Goal: Find contact information: Obtain details needed to contact an individual or organization

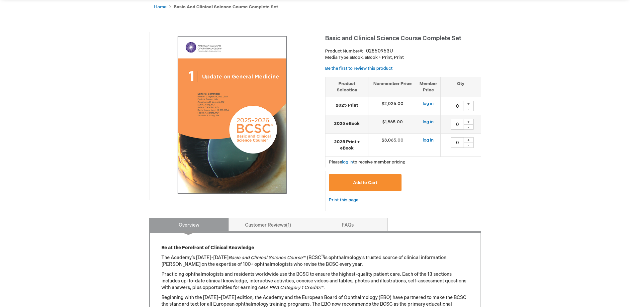
scroll to position [133, 0]
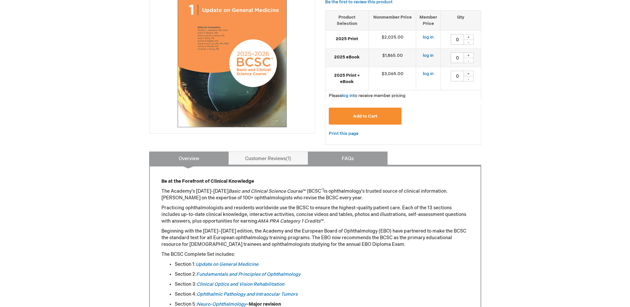
click at [343, 160] on link "FAQs" at bounding box center [348, 157] width 80 height 13
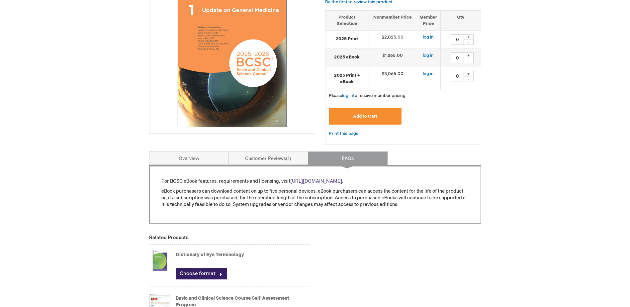
click at [318, 182] on link "[URL][DOMAIN_NAME]" at bounding box center [316, 181] width 52 height 6
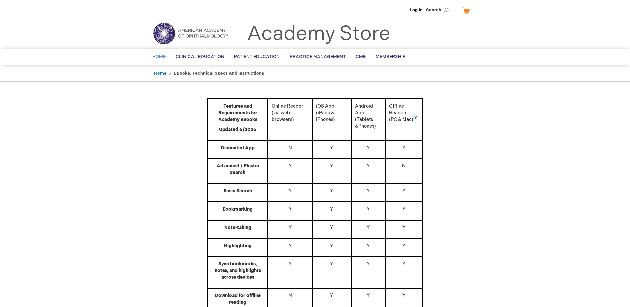
click at [160, 56] on span "Home" at bounding box center [158, 56] width 13 height 5
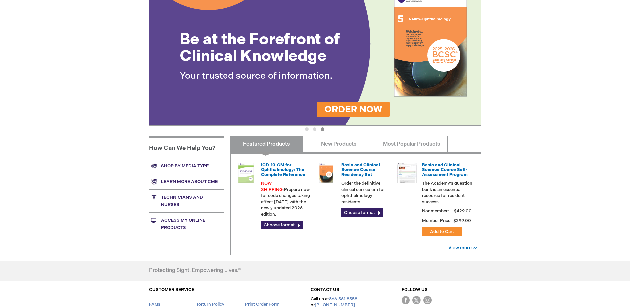
scroll to position [192, 0]
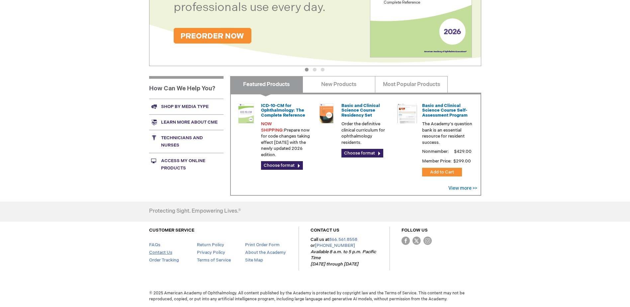
click at [164, 250] on link "Contact Us" at bounding box center [160, 252] width 23 height 5
